Goal: Task Accomplishment & Management: Complete application form

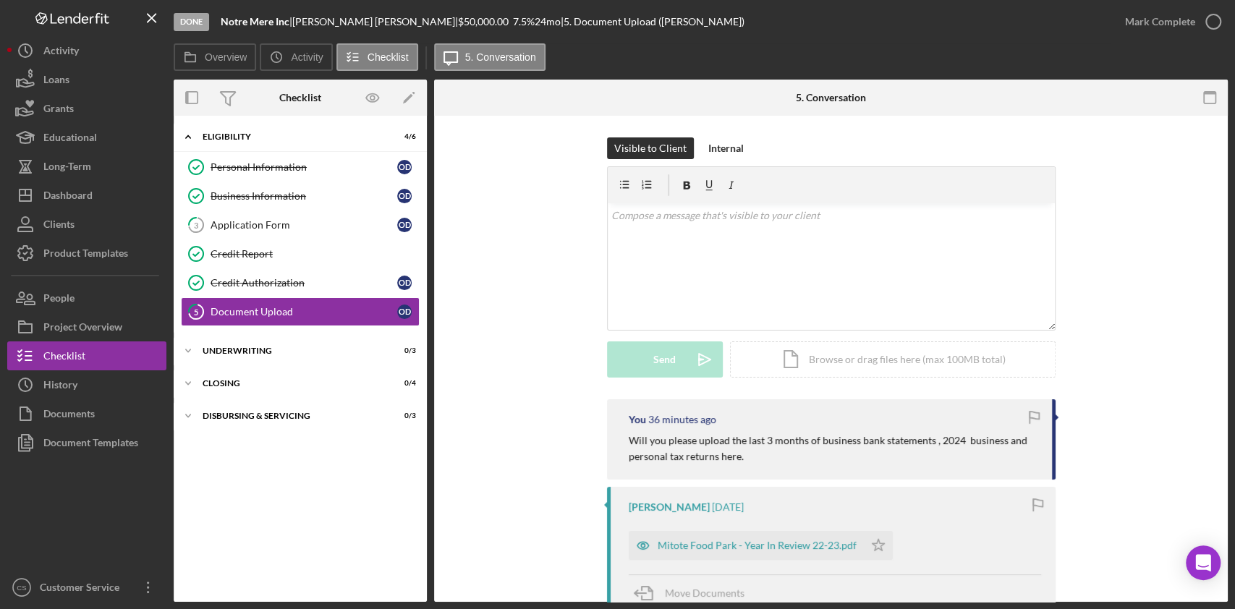
scroll to position [451, 0]
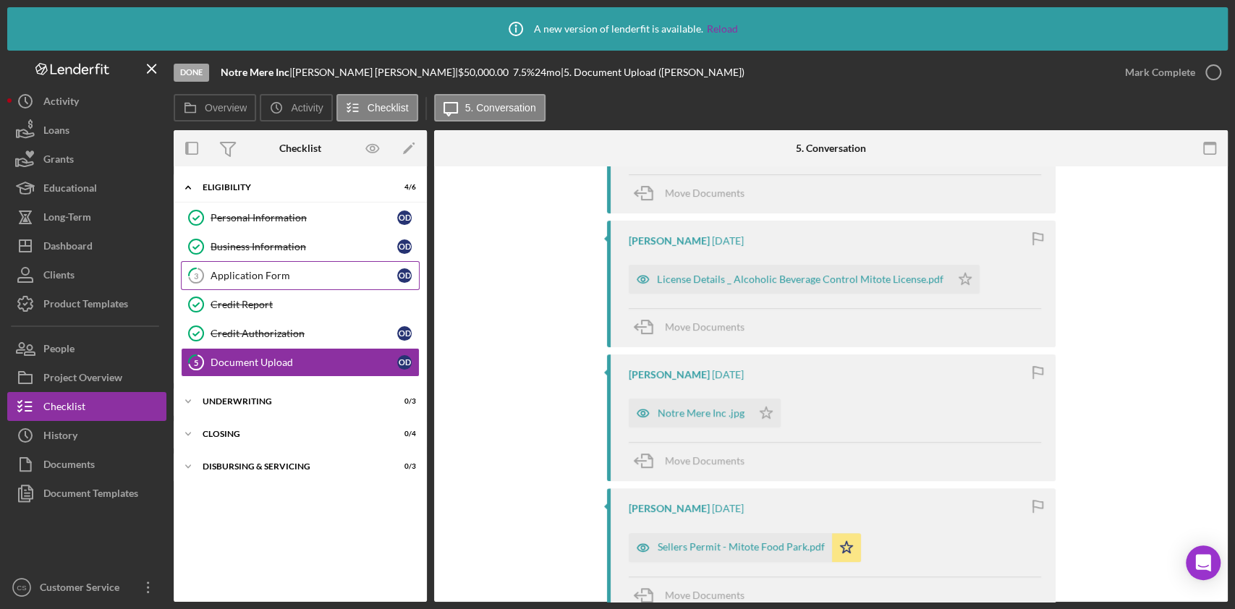
click at [234, 273] on div "Application Form" at bounding box center [303, 276] width 187 height 12
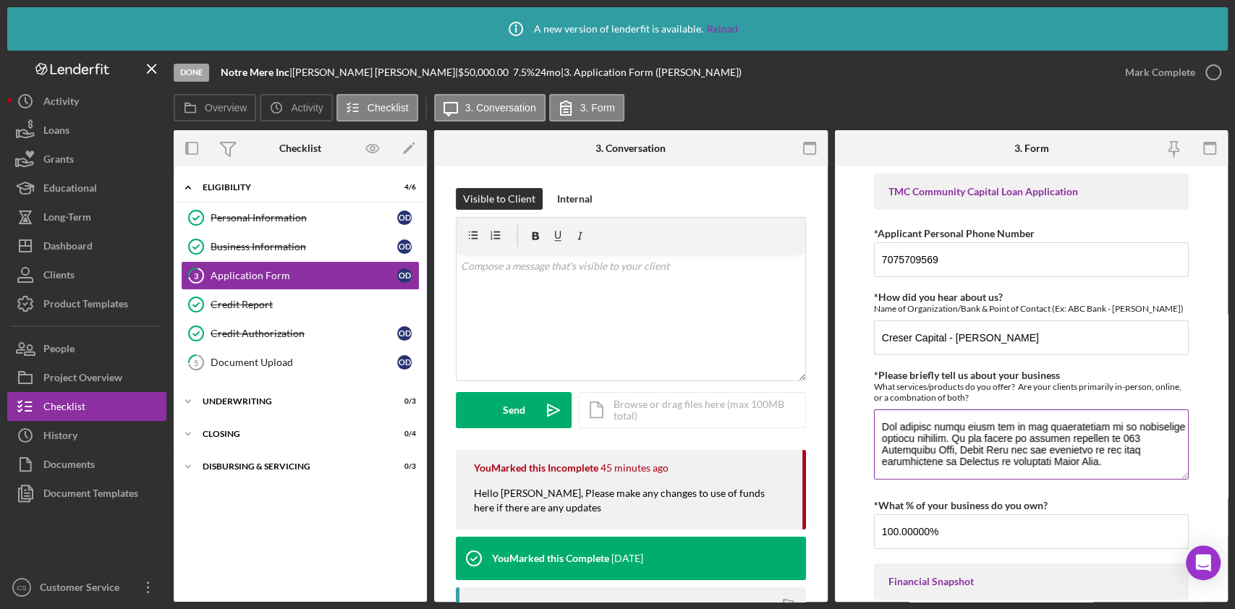
scroll to position [294, 0]
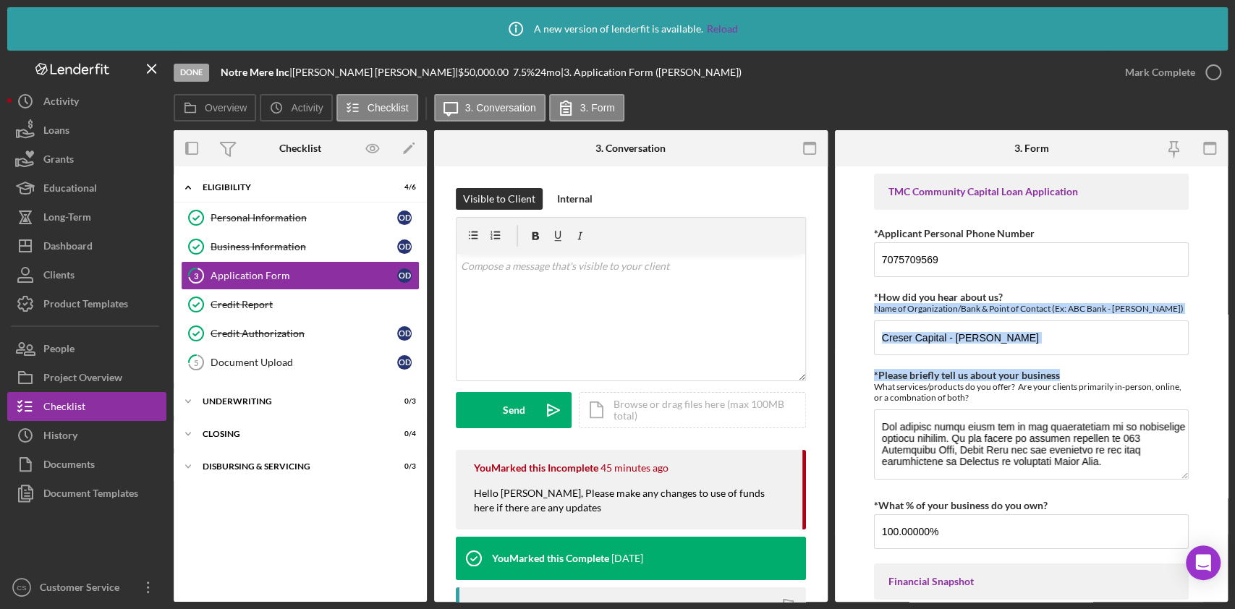
drag, startPoint x: 1229, startPoint y: 294, endPoint x: 1233, endPoint y: 375, distance: 81.1
click at [1233, 375] on div "Icon/Info A new version of lenderfit is available. Reload Done Notre Mere Inc |…" at bounding box center [617, 304] width 1235 height 609
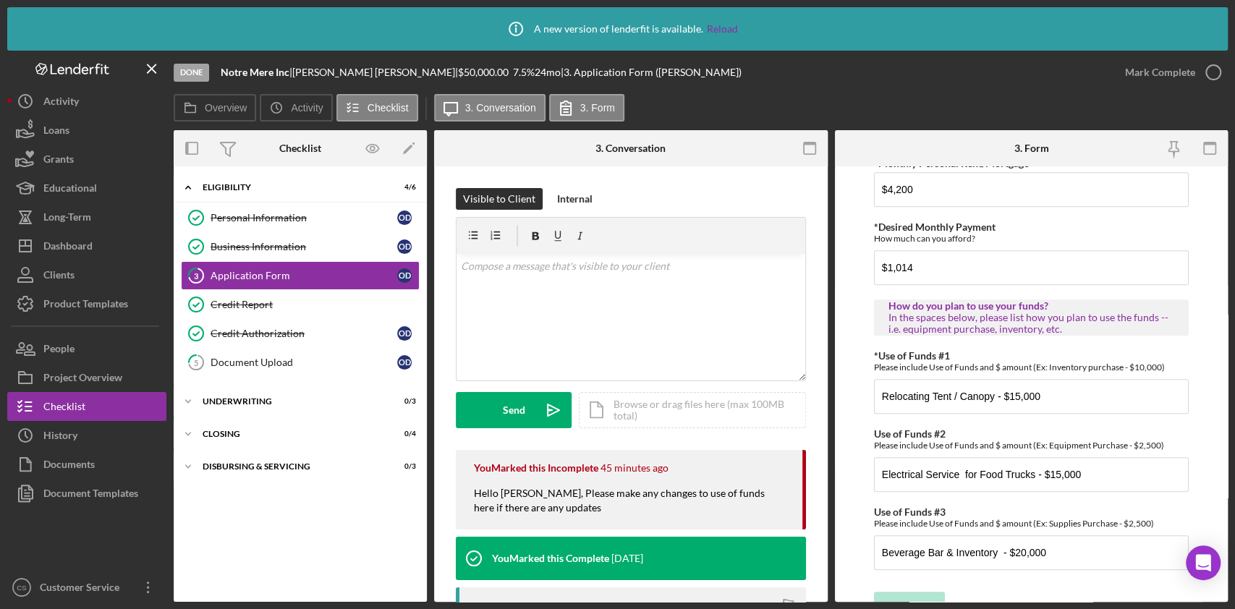
scroll to position [830, 0]
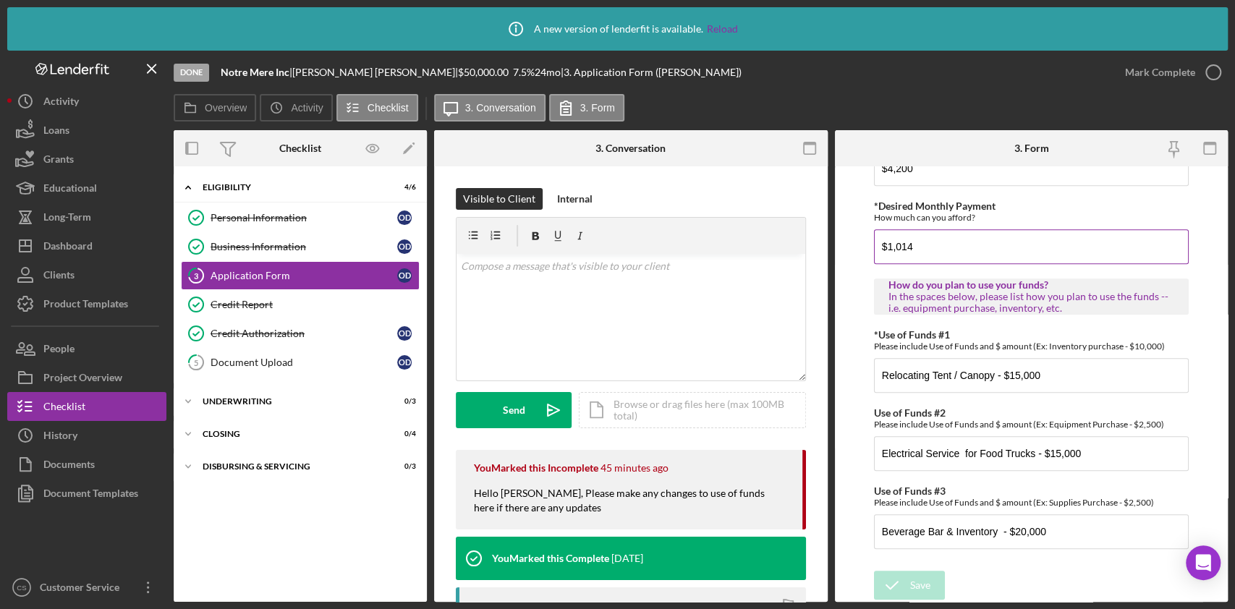
click at [1093, 220] on div "How much can you afford?" at bounding box center [1031, 217] width 315 height 11
drag, startPoint x: 932, startPoint y: 374, endPoint x: 843, endPoint y: 362, distance: 89.7
click at [852, 371] on form "TMC Community Capital Loan Application *Applicant Personal Phone Number [PHONE_…" at bounding box center [1031, 383] width 393 height 435
type input "Tent / Canopy - $15,000"
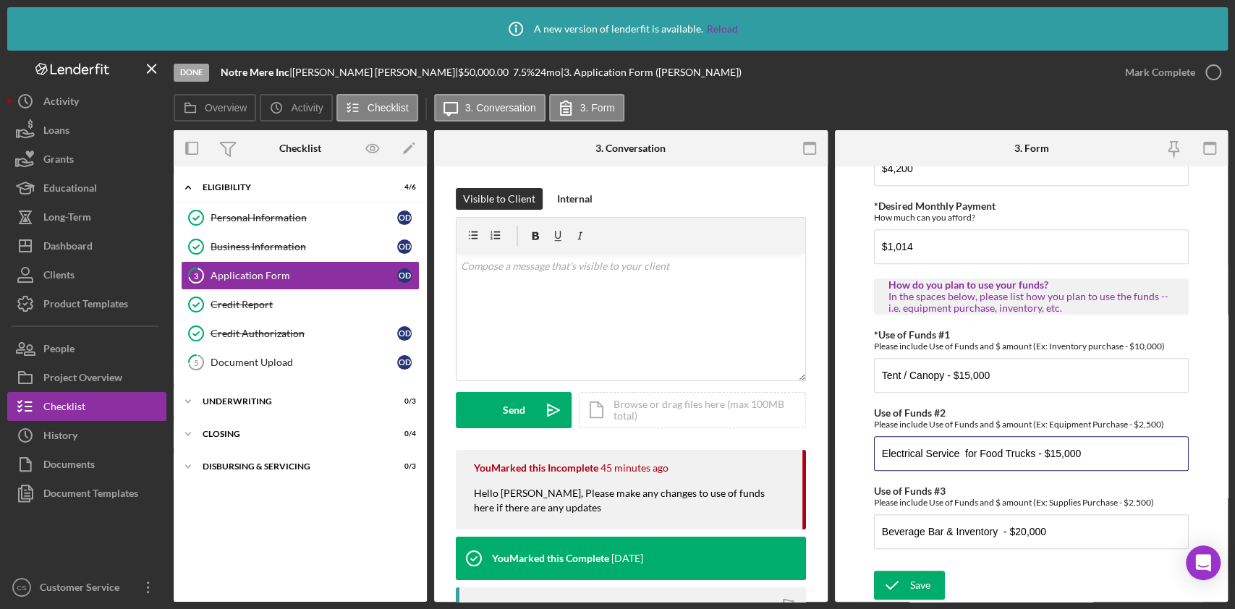
drag, startPoint x: 1032, startPoint y: 454, endPoint x: 744, endPoint y: 457, distance: 288.6
click at [744, 457] on div "Overview Internal Workflow Stage Done Icon/Dropdown Arrow Archive (can unarchiv…" at bounding box center [701, 366] width 1054 height 472
click at [881, 454] on input "- $15,000" at bounding box center [1031, 453] width 315 height 35
paste input "Bar Inventory, security cameras & ADA upgrades"
type input "Bar Inventory, security cameras & ADA upgrades - $15,000"
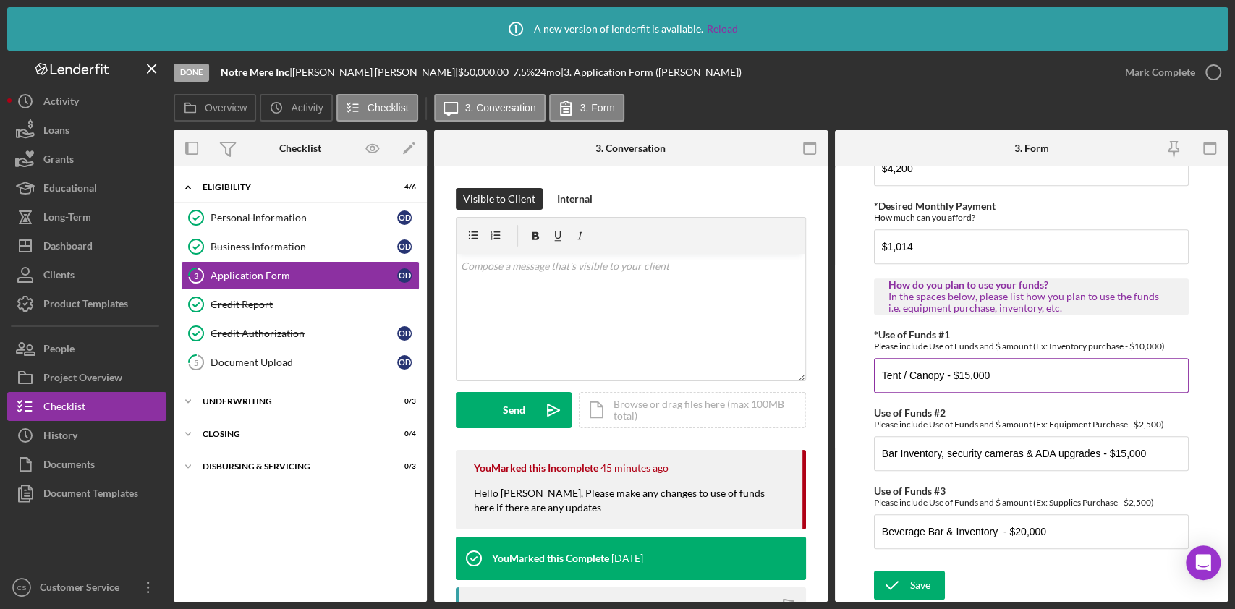
click at [1134, 364] on input "Tent / Canopy - $15,000" at bounding box center [1031, 375] width 315 height 35
click at [959, 375] on input "Tent / Canopy - $15,000" at bounding box center [1031, 375] width 315 height 35
type input "Tent / Canopy - $25,000"
click at [1014, 530] on input "Beverage Bar & Inventory - $20,000" at bounding box center [1031, 531] width 315 height 35
click at [1020, 530] on input "Beverage Bar & Inventory - $20,000" at bounding box center [1031, 531] width 315 height 35
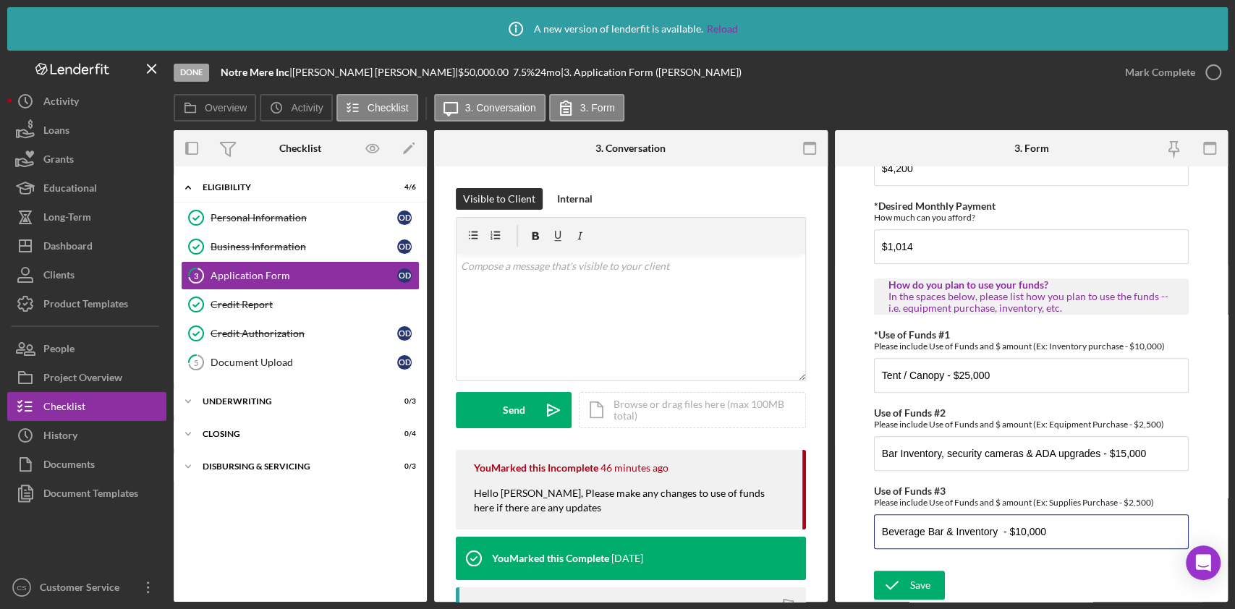
drag, startPoint x: 995, startPoint y: 532, endPoint x: 806, endPoint y: 525, distance: 189.6
click at [806, 525] on div "Overview Internal Workflow Stage Done Icon/Dropdown Arrow Archive (can unarchiv…" at bounding box center [701, 366] width 1054 height 472
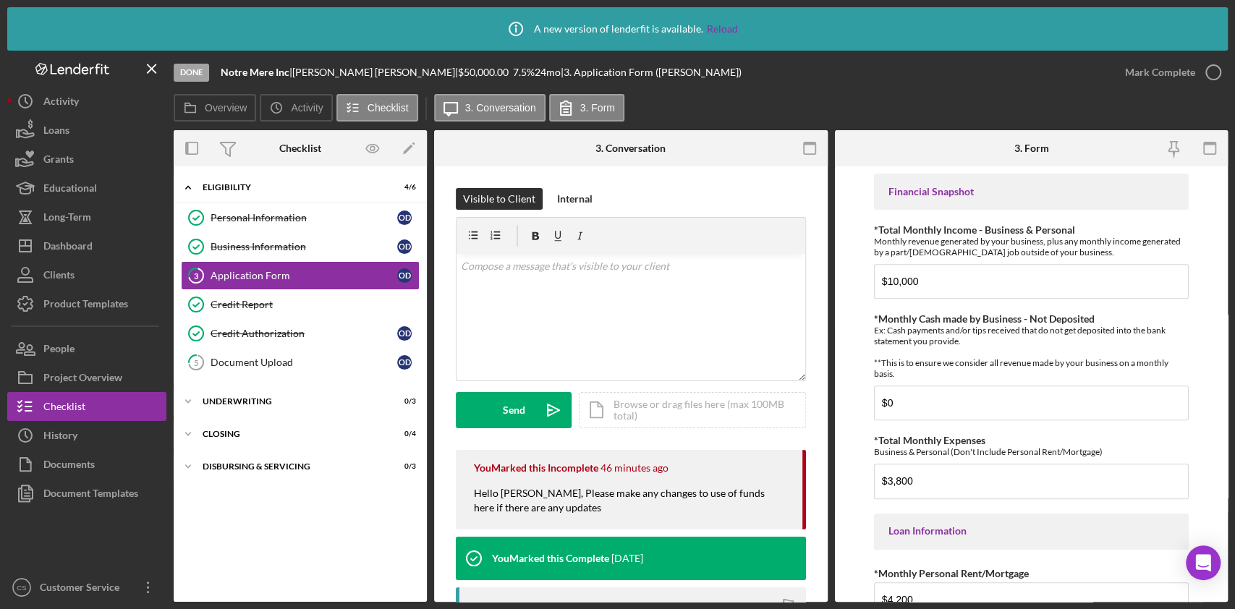
scroll to position [376, 0]
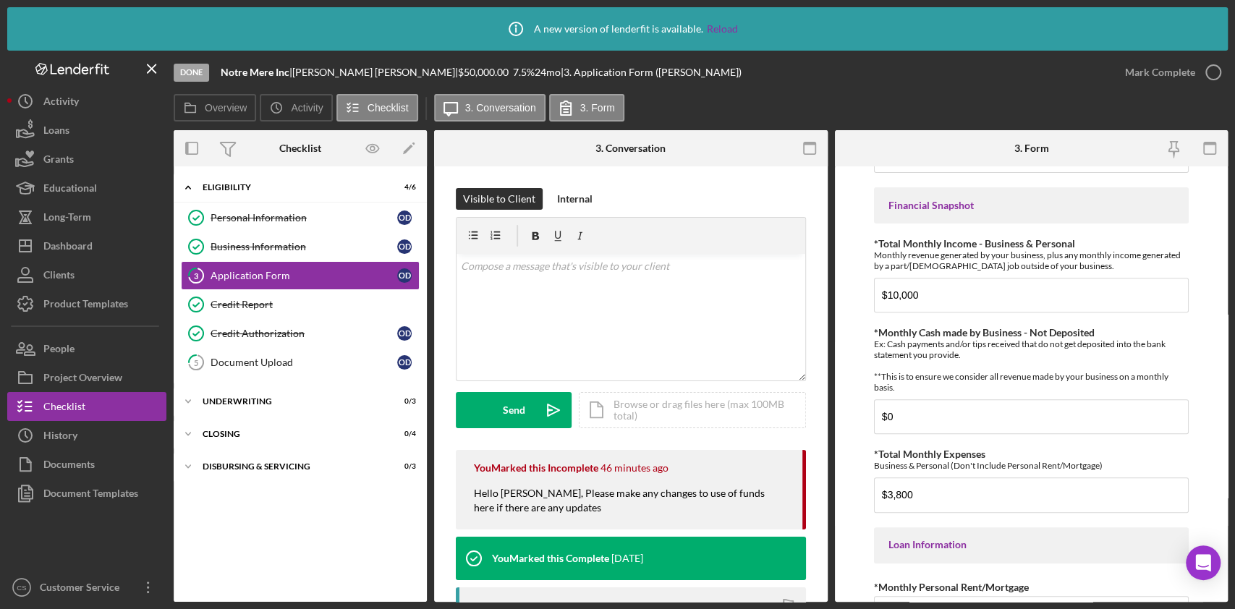
type input "Working capital - $10,000"
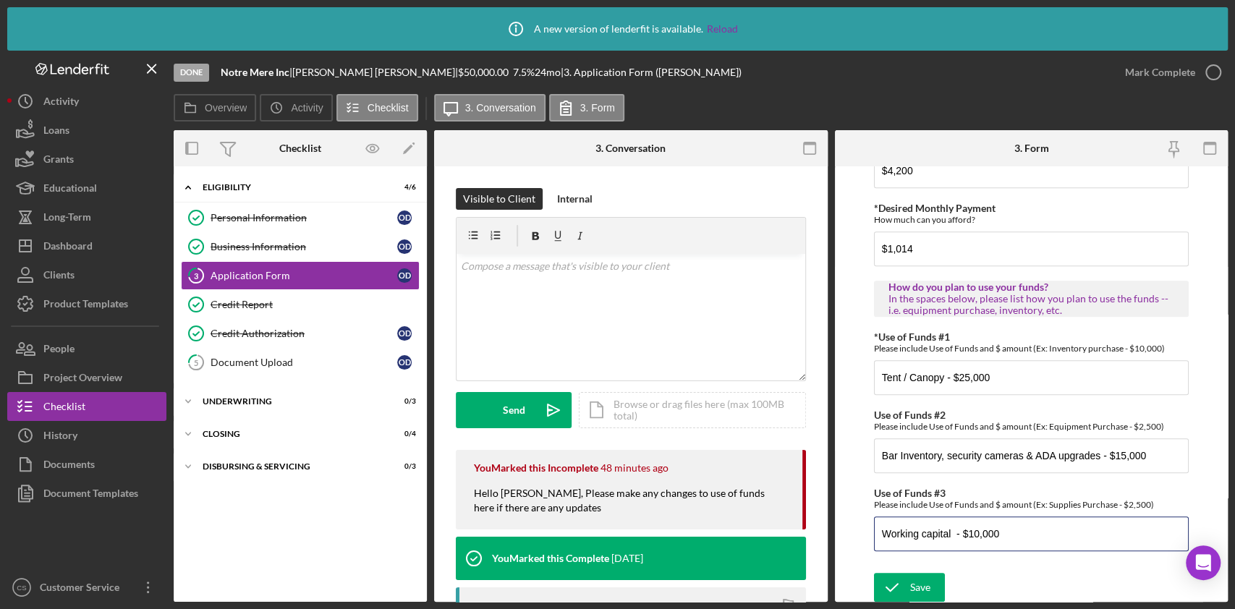
scroll to position [830, 0]
click at [917, 583] on div "Save" at bounding box center [920, 585] width 20 height 29
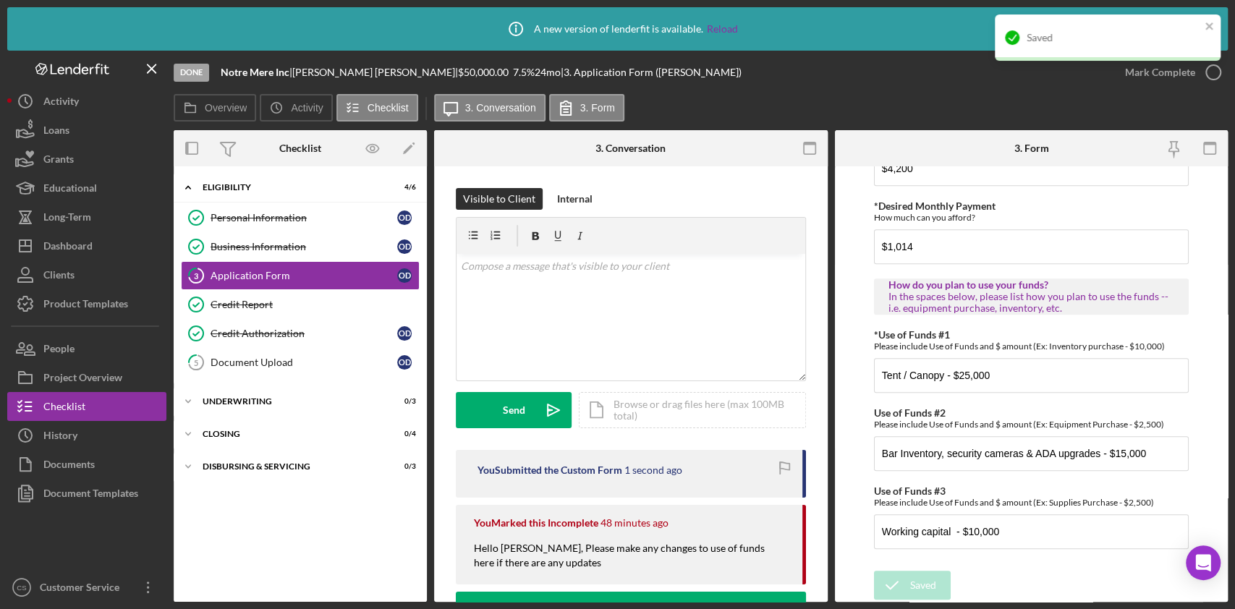
click at [1145, 68] on div "Saved" at bounding box center [1107, 44] width 231 height 64
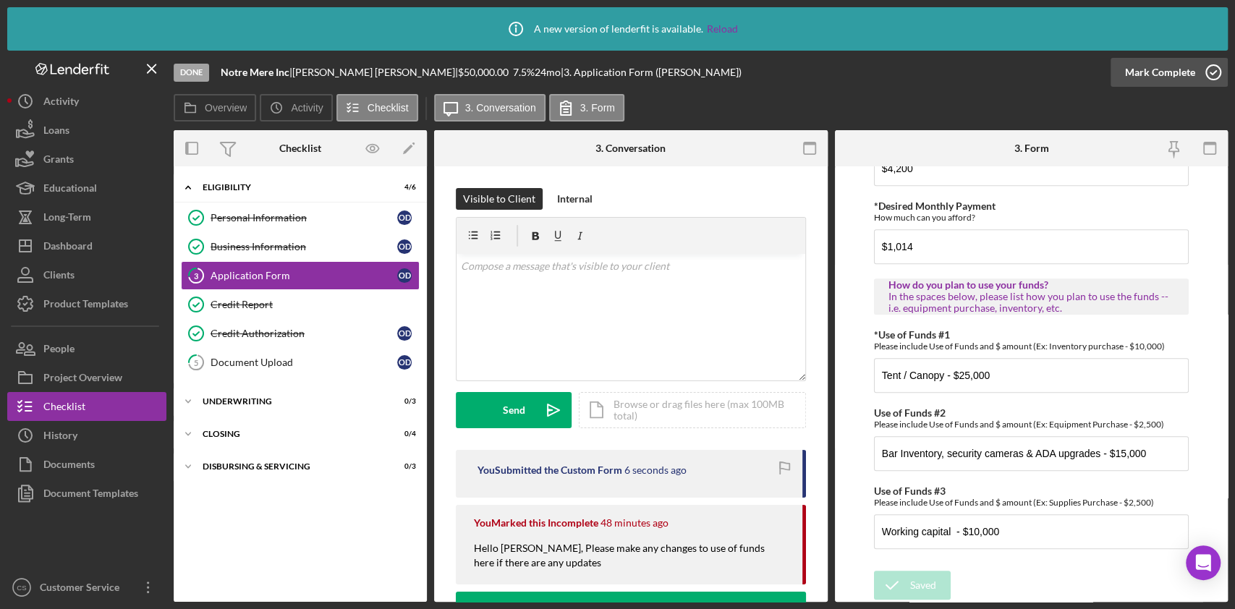
click at [1151, 71] on div "Mark Complete" at bounding box center [1160, 72] width 70 height 29
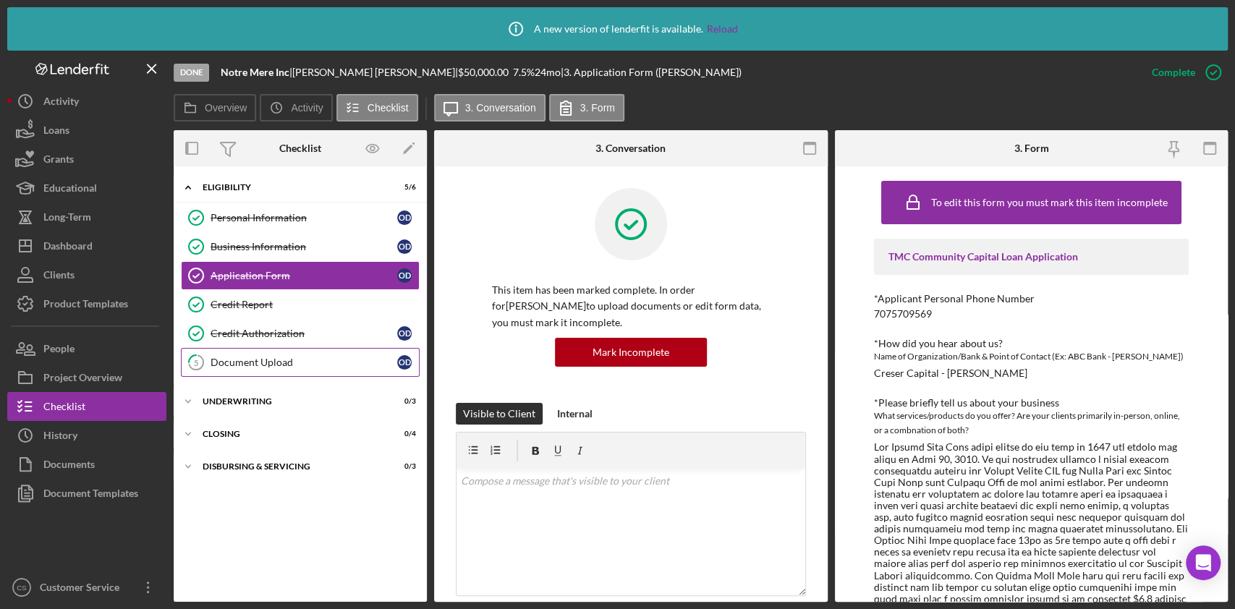
click at [254, 369] on link "5 Document Upload O D" at bounding box center [300, 362] width 239 height 29
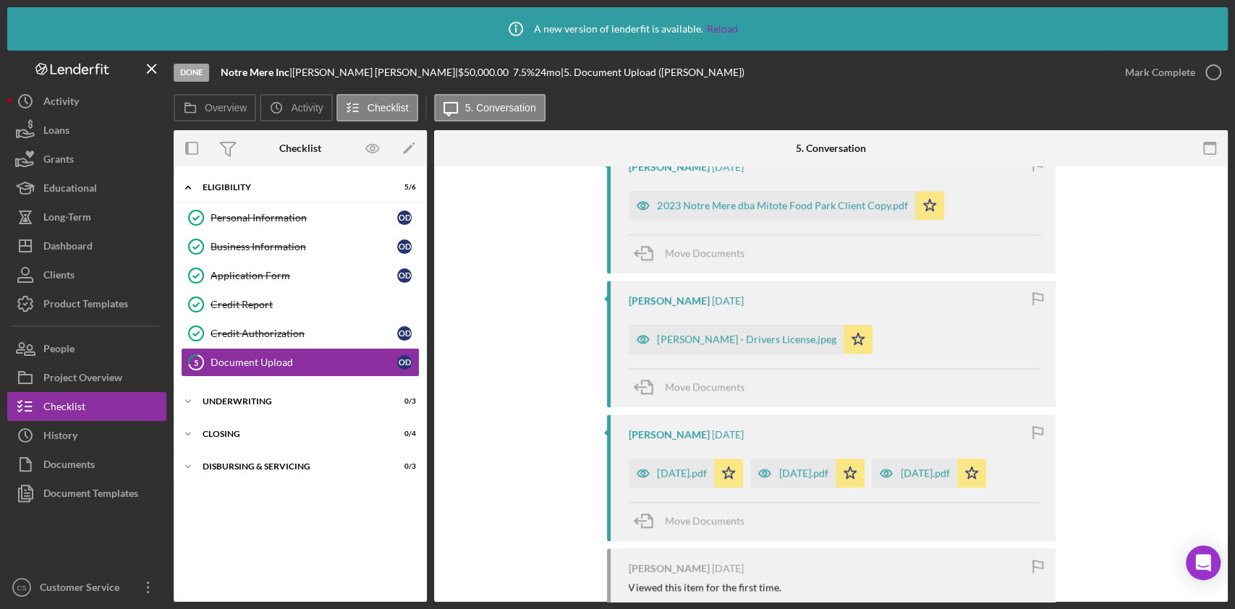
scroll to position [868, 0]
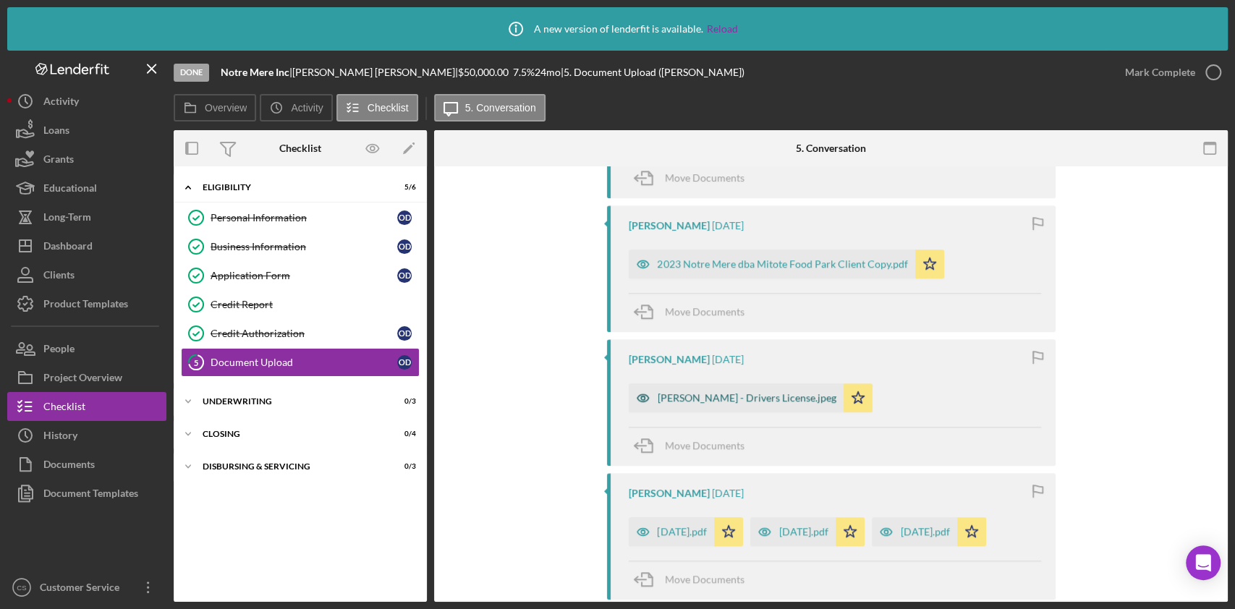
click at [704, 393] on div "[PERSON_NAME] - Drivers License.jpeg" at bounding box center [746, 398] width 179 height 12
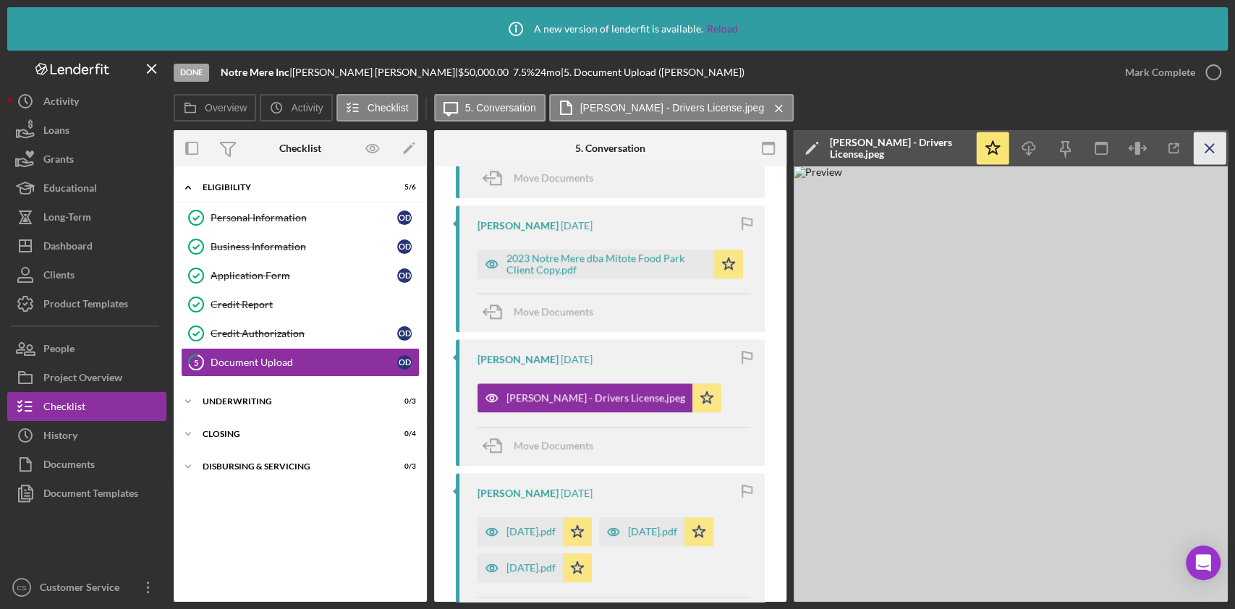
click at [1204, 161] on icon "Icon/Menu Close" at bounding box center [1209, 148] width 33 height 33
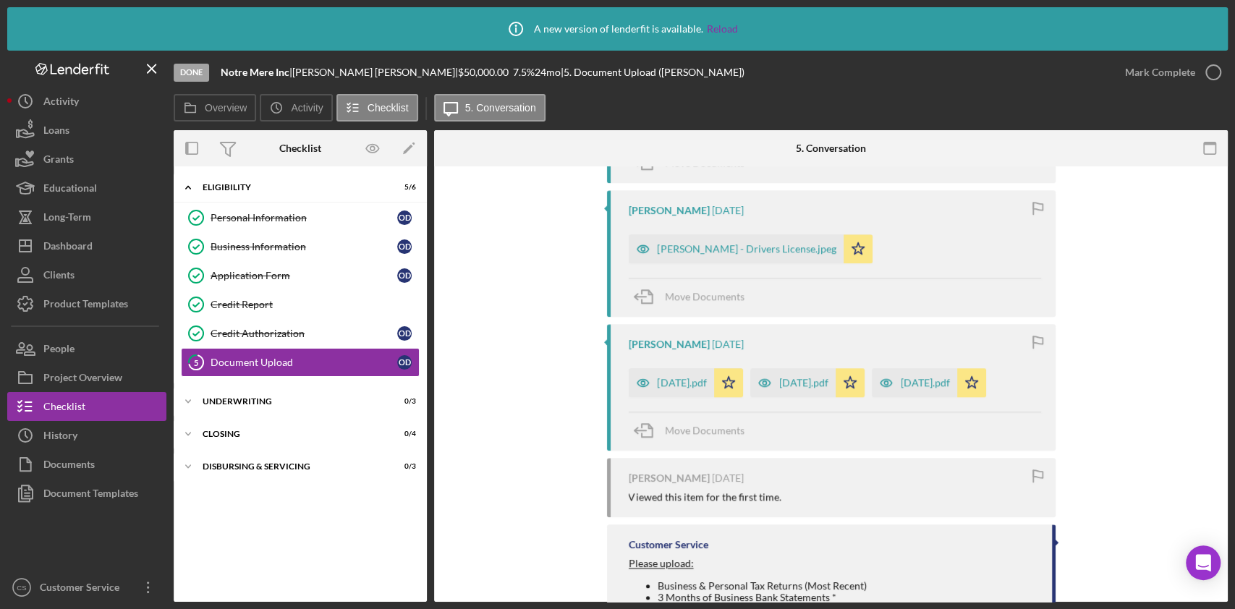
scroll to position [1060, 0]
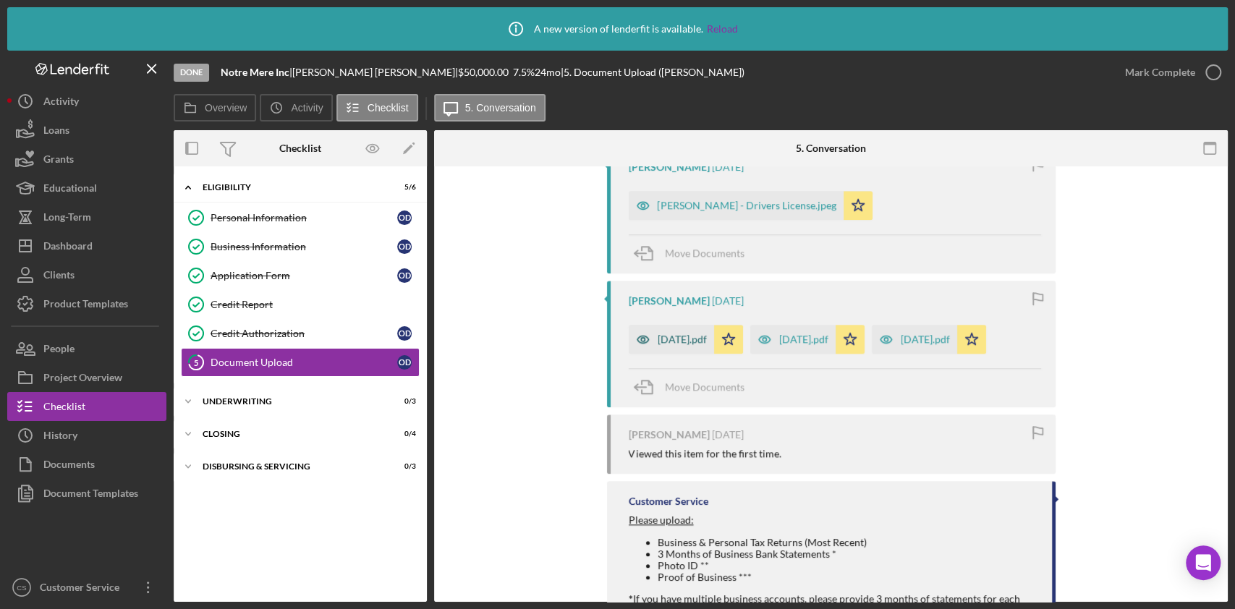
click at [692, 341] on div "[DATE].pdf" at bounding box center [681, 339] width 49 height 12
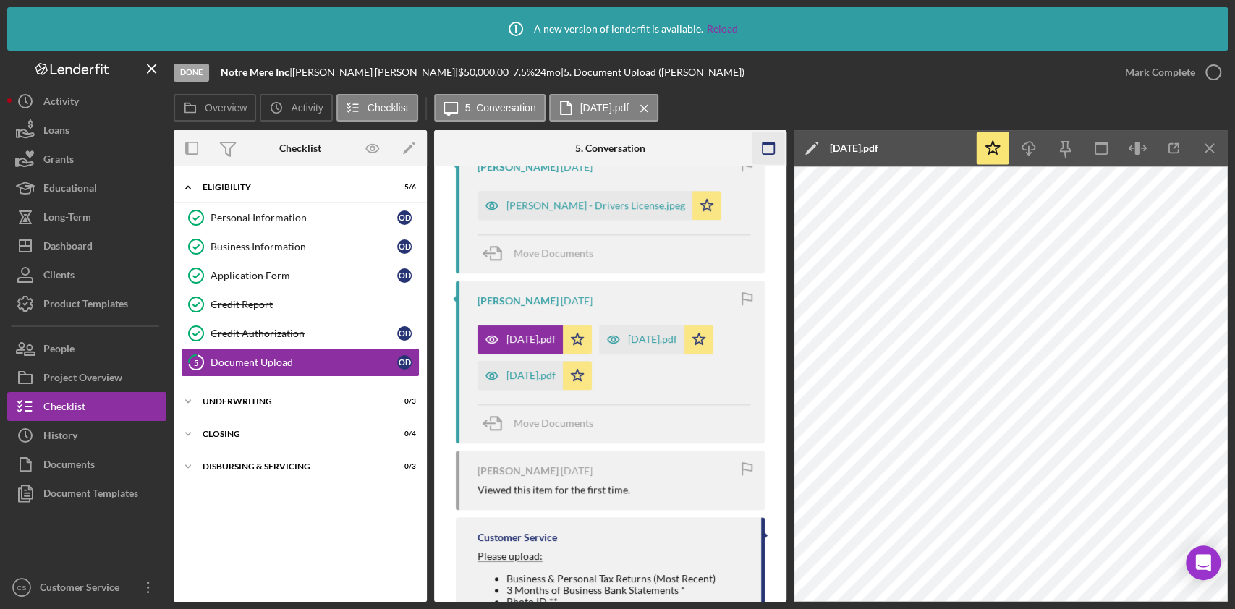
click at [1210, 147] on line "button" at bounding box center [1209, 148] width 8 height 8
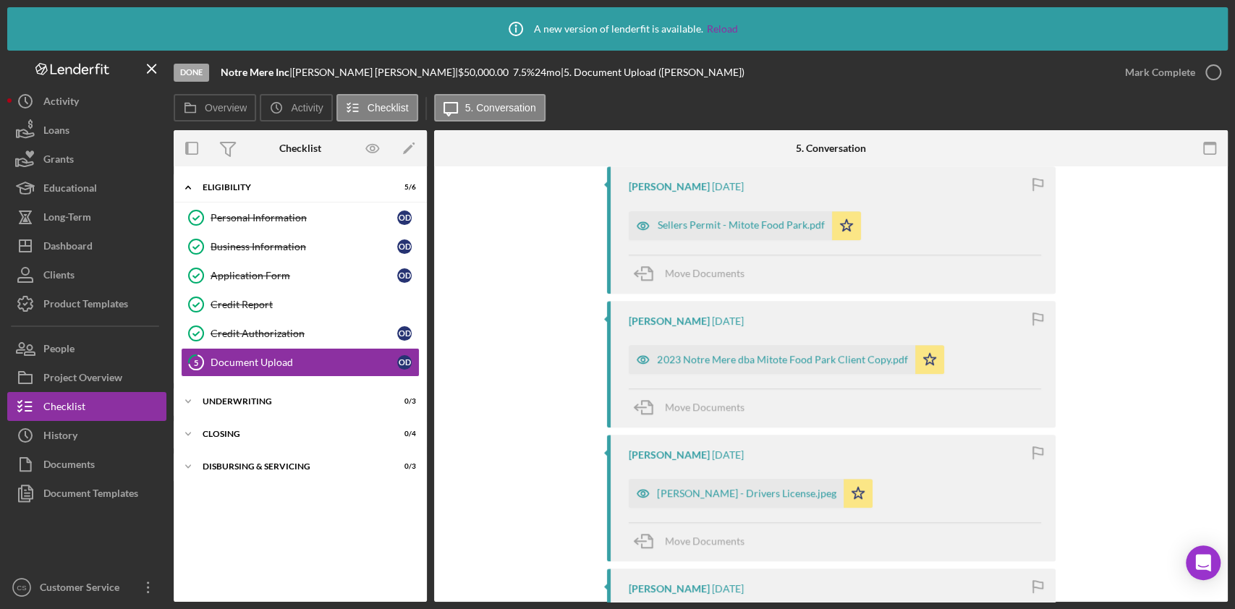
scroll to position [771, 0]
click at [781, 359] on div "2023 Notre Mere dba Mitote Food Park Client Copy.pdf" at bounding box center [782, 361] width 250 height 12
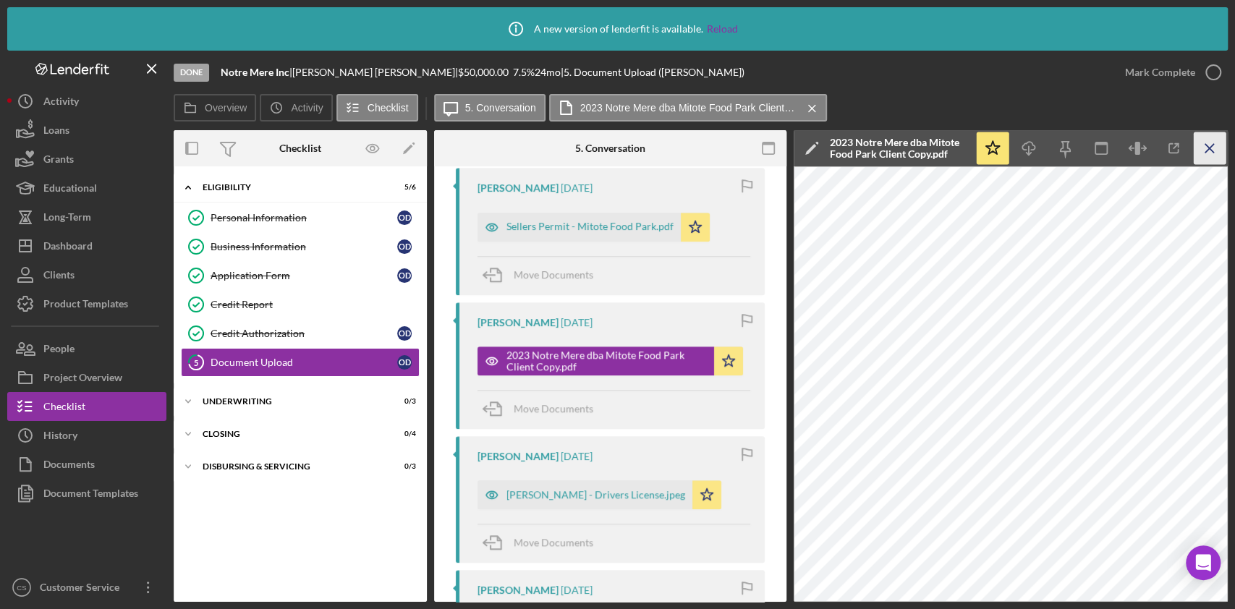
click at [1203, 153] on icon "Icon/Menu Close" at bounding box center [1209, 148] width 33 height 33
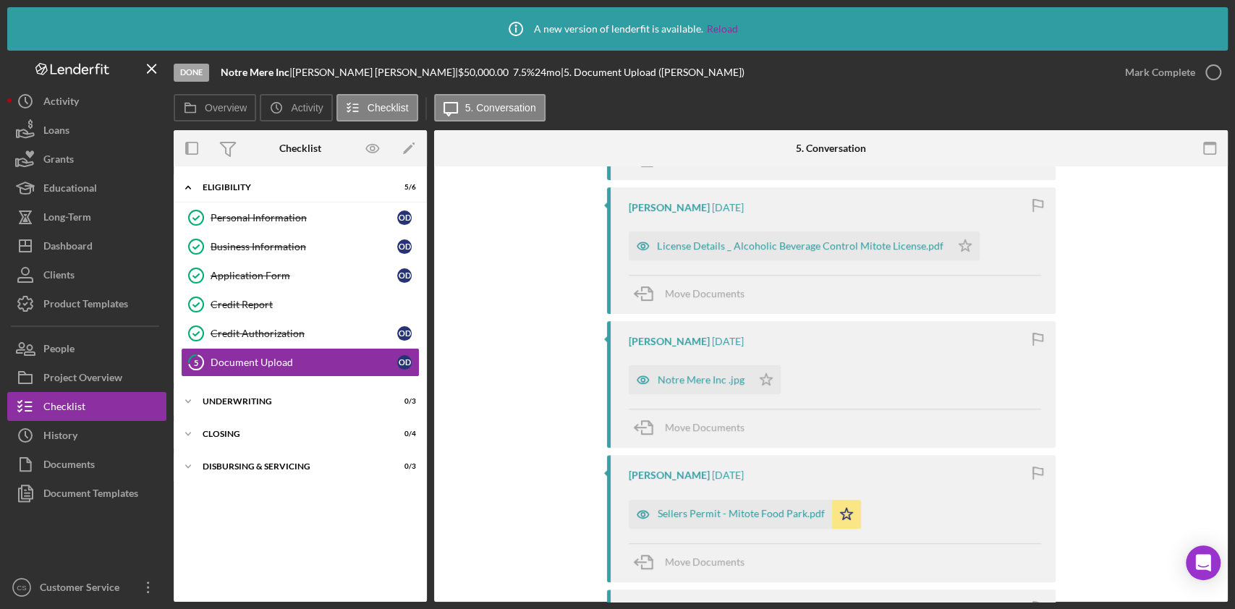
scroll to position [482, 0]
click at [693, 378] on div "Notre Mere Inc .jpg" at bounding box center [700, 382] width 87 height 12
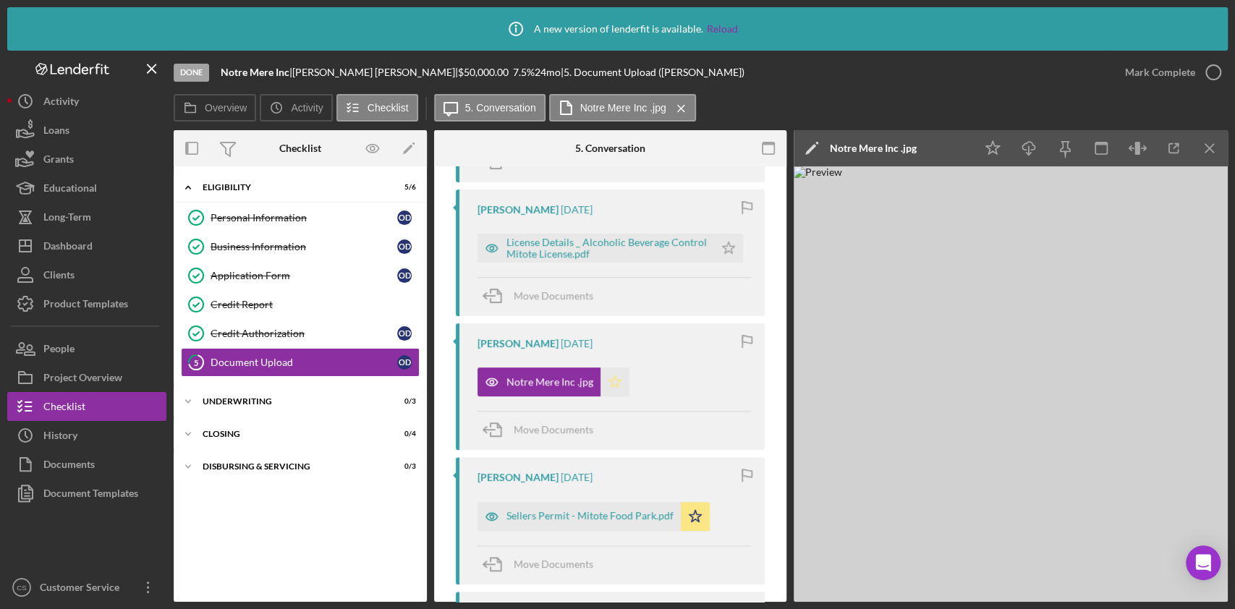
click at [613, 373] on icon "Icon/Star" at bounding box center [614, 381] width 29 height 29
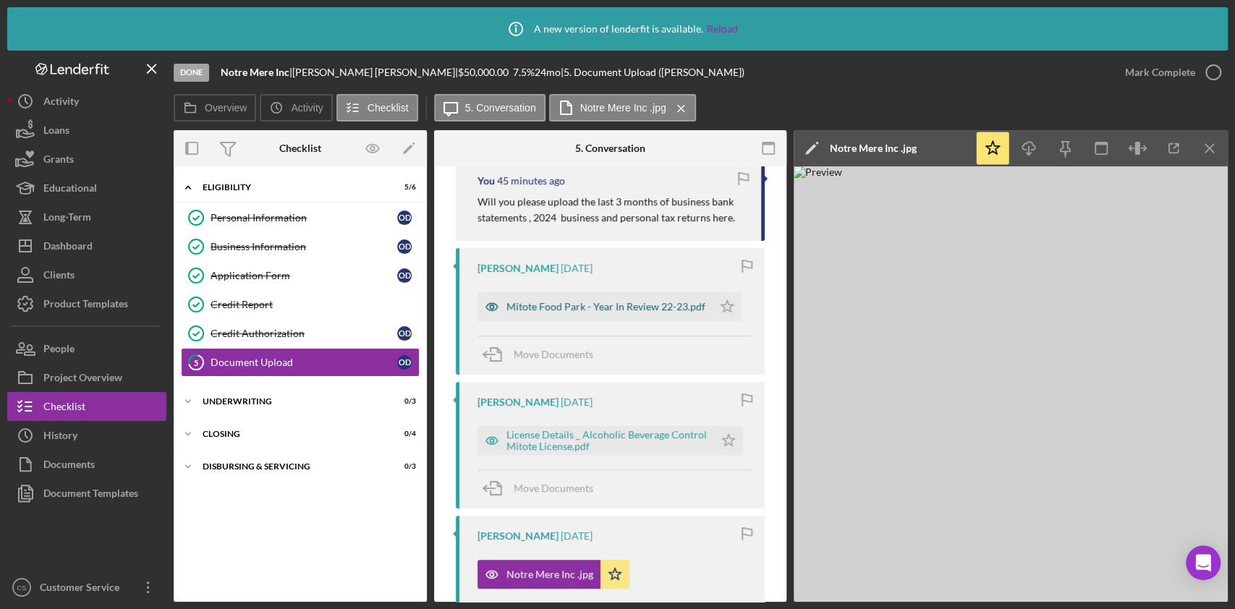
click at [579, 308] on div "Mitote Food Park - Year In Review 22-23.pdf" at bounding box center [605, 307] width 199 height 12
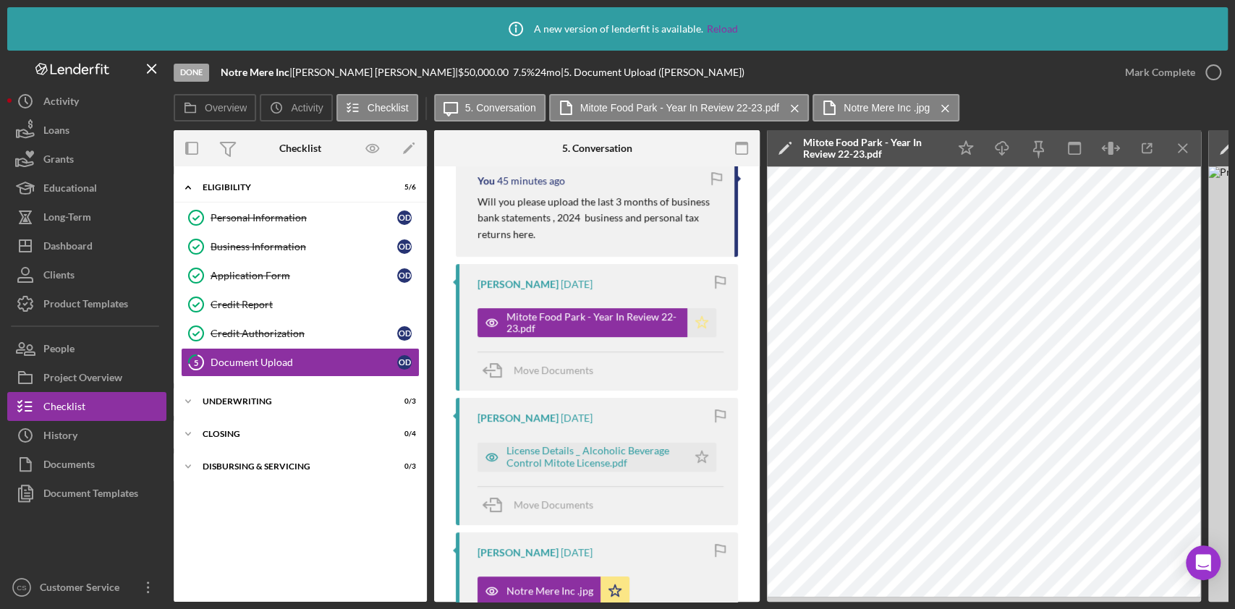
drag, startPoint x: 696, startPoint y: 322, endPoint x: 673, endPoint y: 323, distance: 22.4
click at [697, 322] on icon "Icon/Star" at bounding box center [701, 322] width 29 height 29
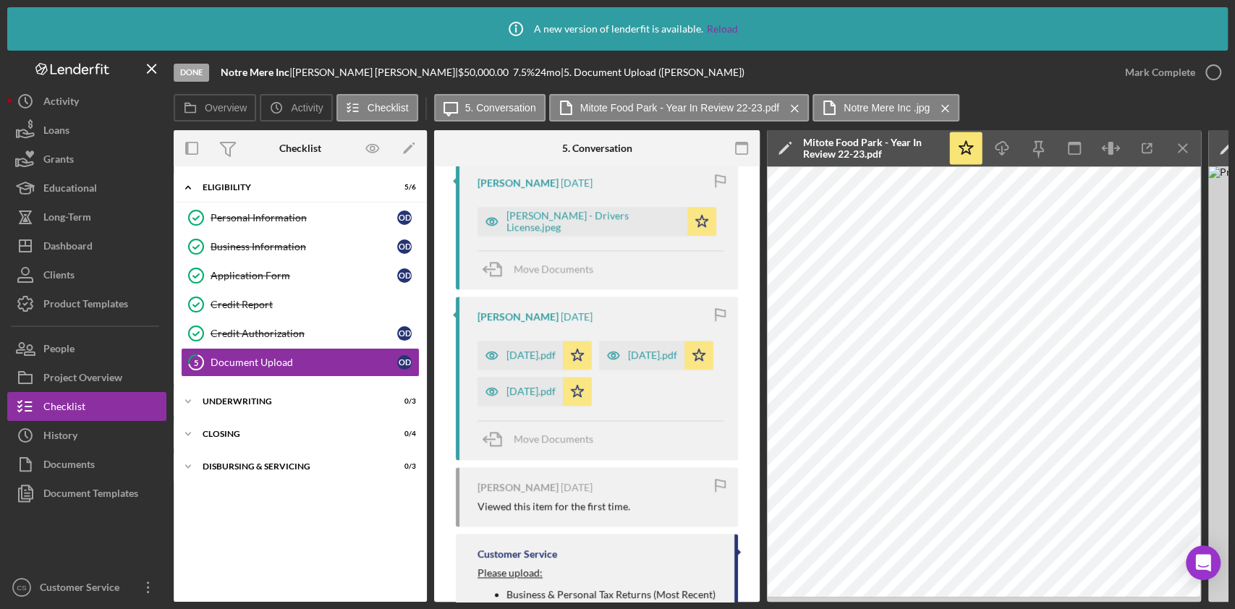
scroll to position [1157, 0]
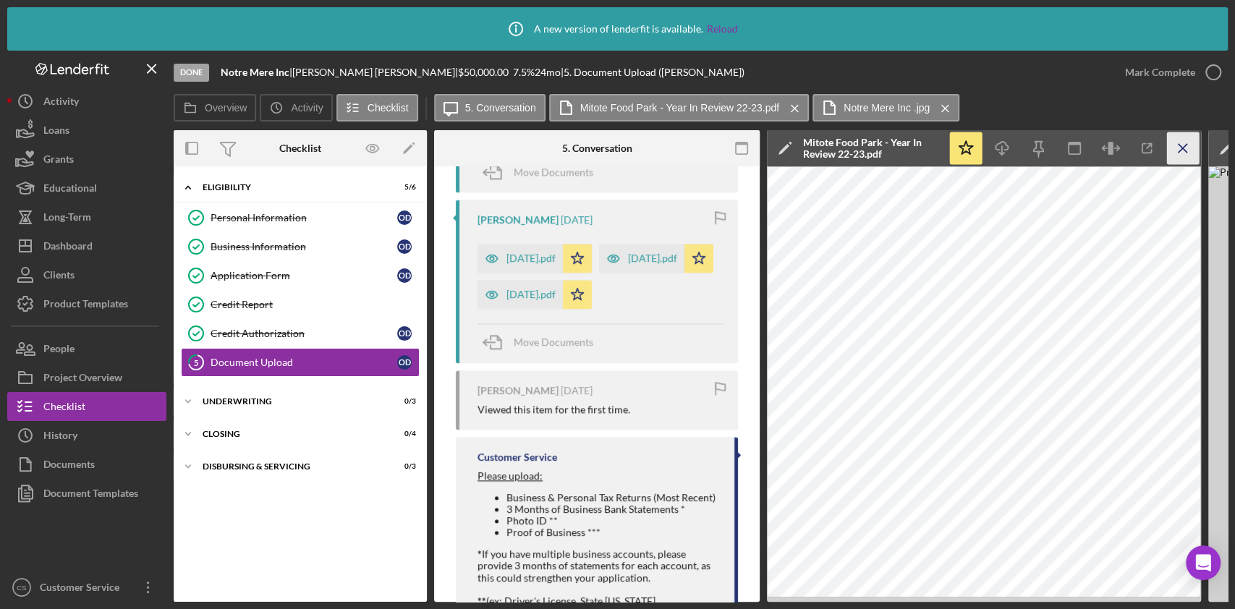
click at [1184, 142] on icon "Icon/Menu Close" at bounding box center [1183, 148] width 33 height 33
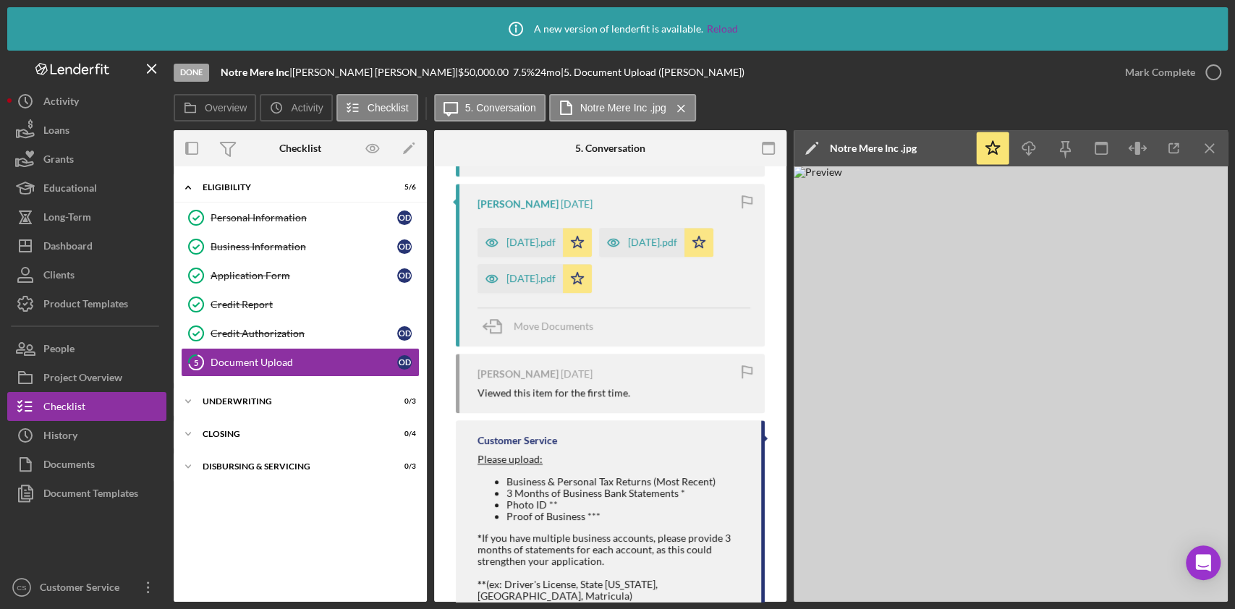
scroll to position [1141, 0]
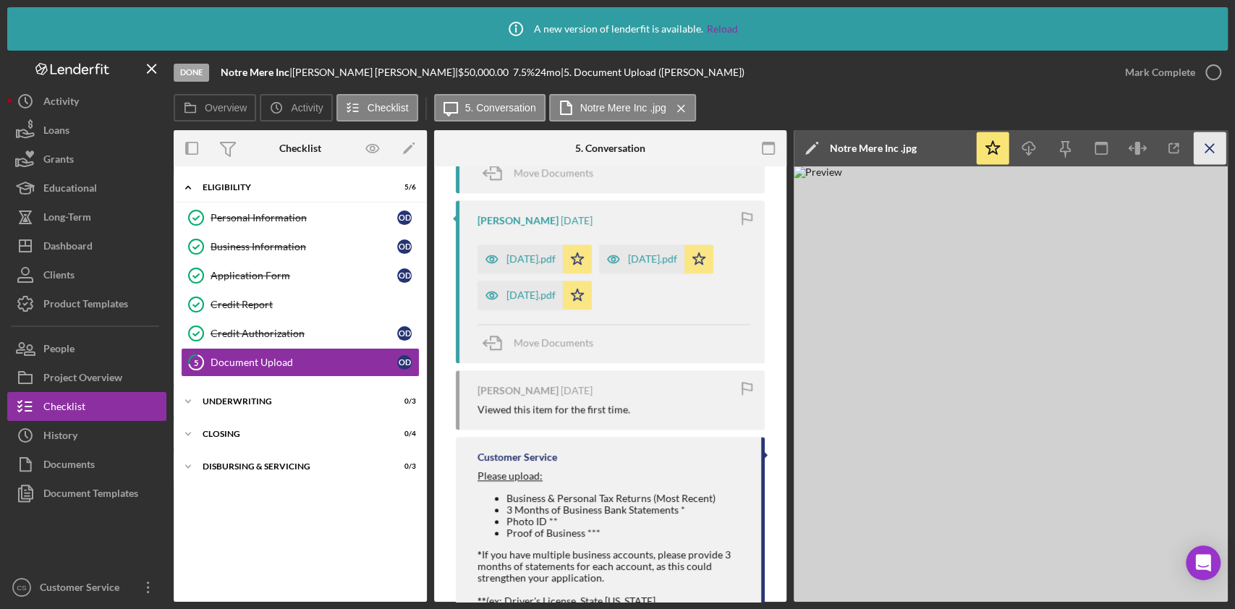
click at [1208, 145] on icon "Icon/Menu Close" at bounding box center [1209, 148] width 33 height 33
